Goal: Find specific page/section: Find specific page/section

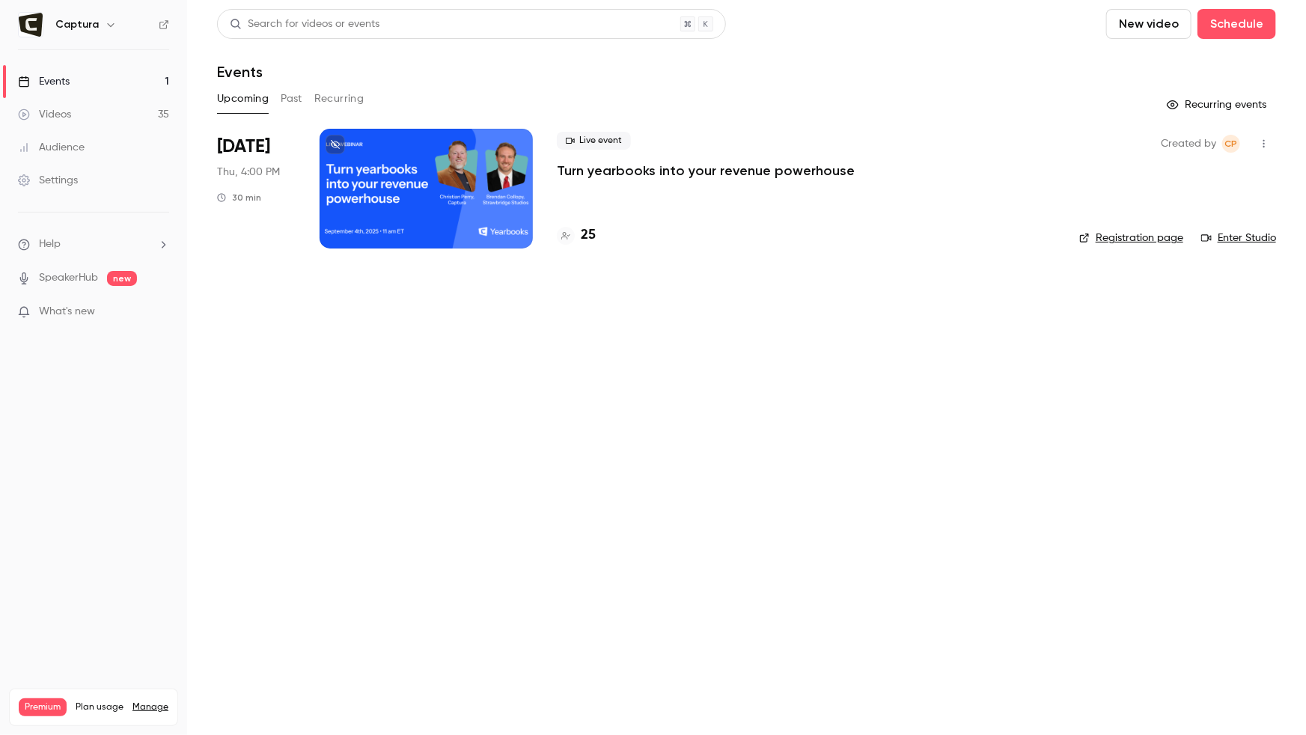
click at [1244, 235] on link "Enter Studio" at bounding box center [1239, 238] width 75 height 15
click at [298, 105] on button "Past" at bounding box center [292, 99] width 22 height 24
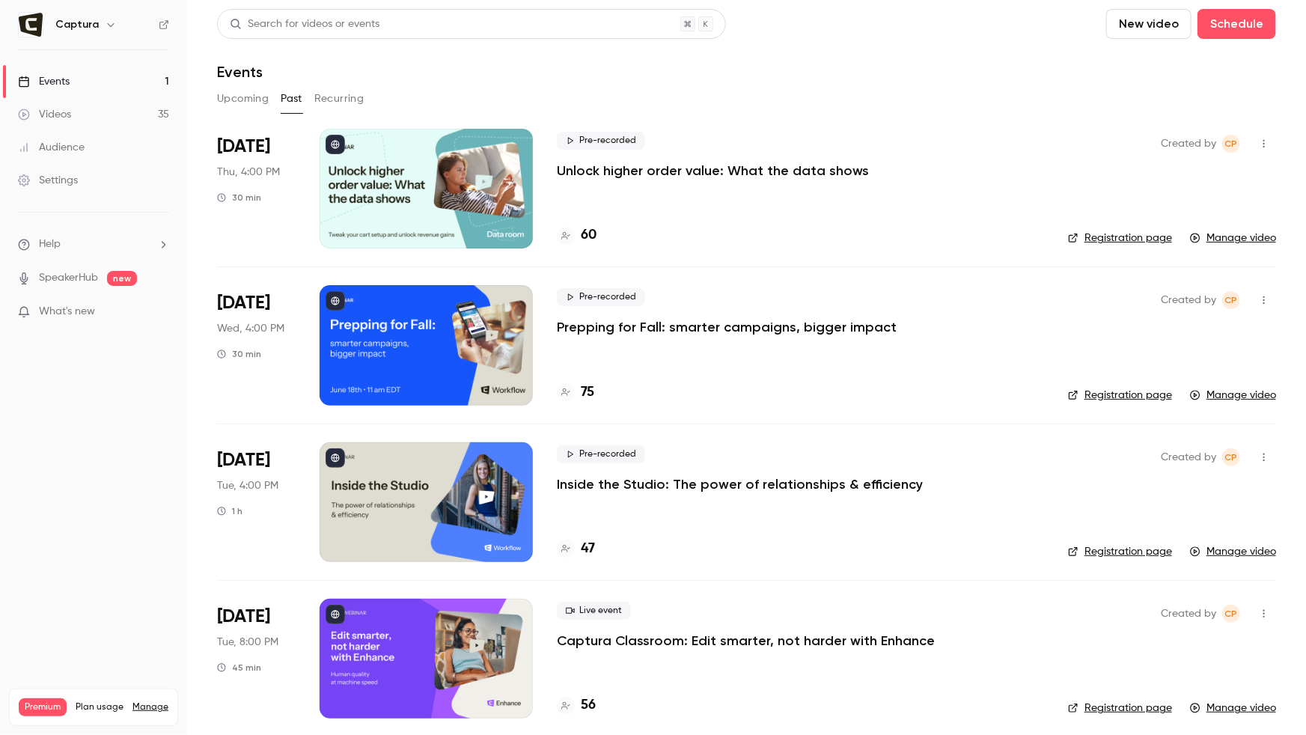
click at [398, 203] on div at bounding box center [426, 189] width 213 height 120
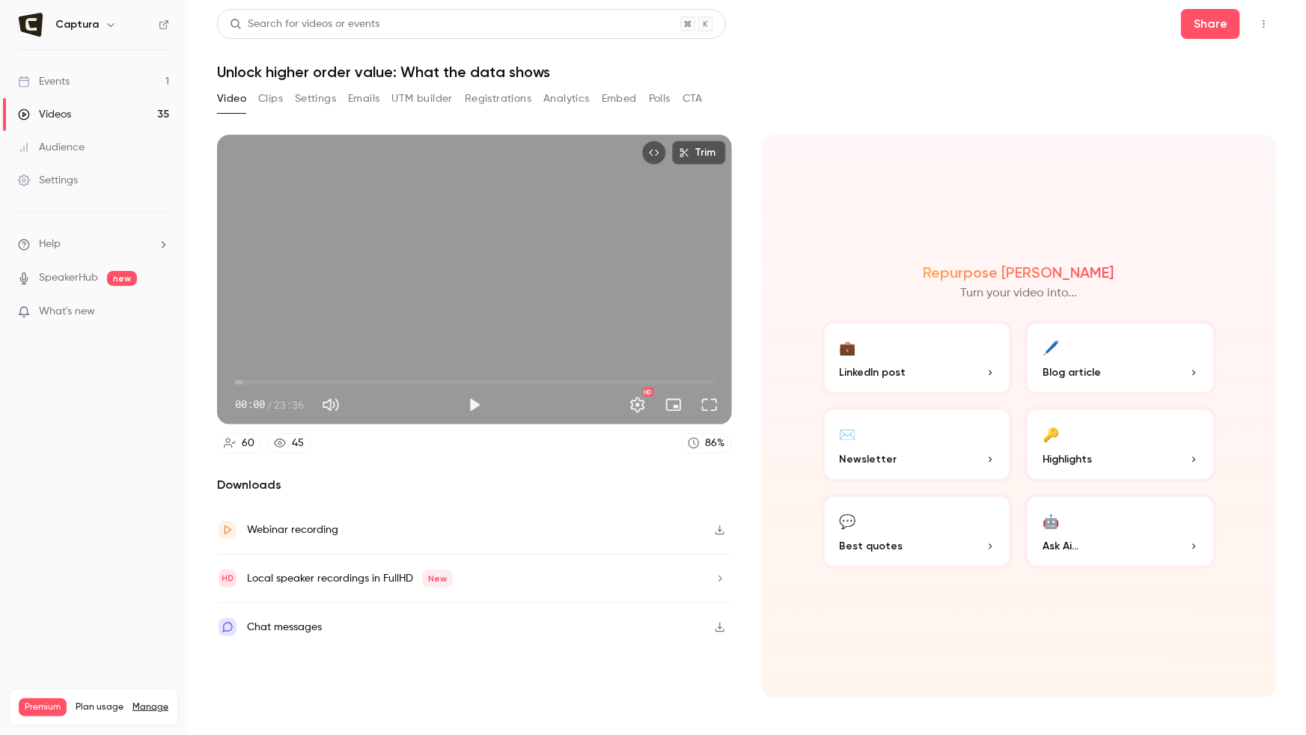
click at [493, 100] on button "Registrations" at bounding box center [498, 99] width 67 height 24
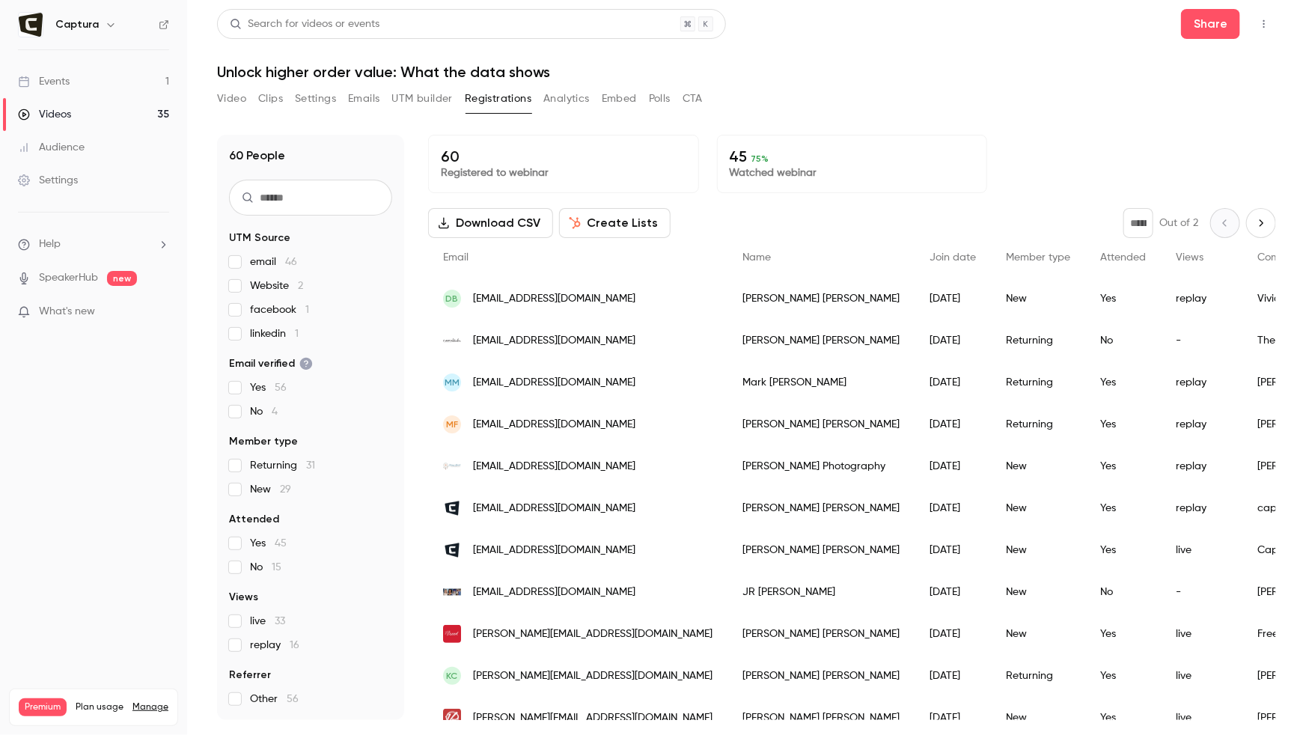
click at [231, 98] on button "Video" at bounding box center [231, 99] width 29 height 24
